Goal: Transaction & Acquisition: Download file/media

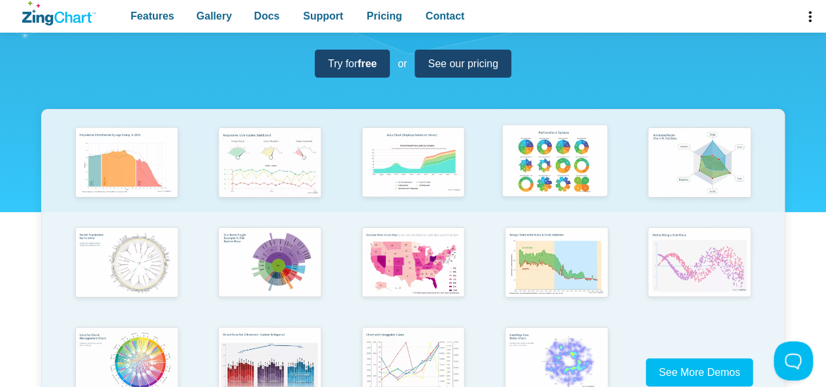
click at [559, 165] on img "App Content" at bounding box center [554, 162] width 118 height 84
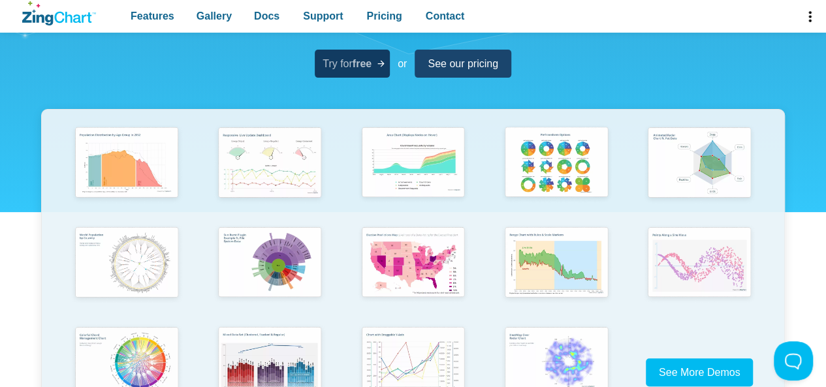
click at [371, 72] on span "Try for free" at bounding box center [346, 64] width 49 height 18
